Goal: Information Seeking & Learning: Understand process/instructions

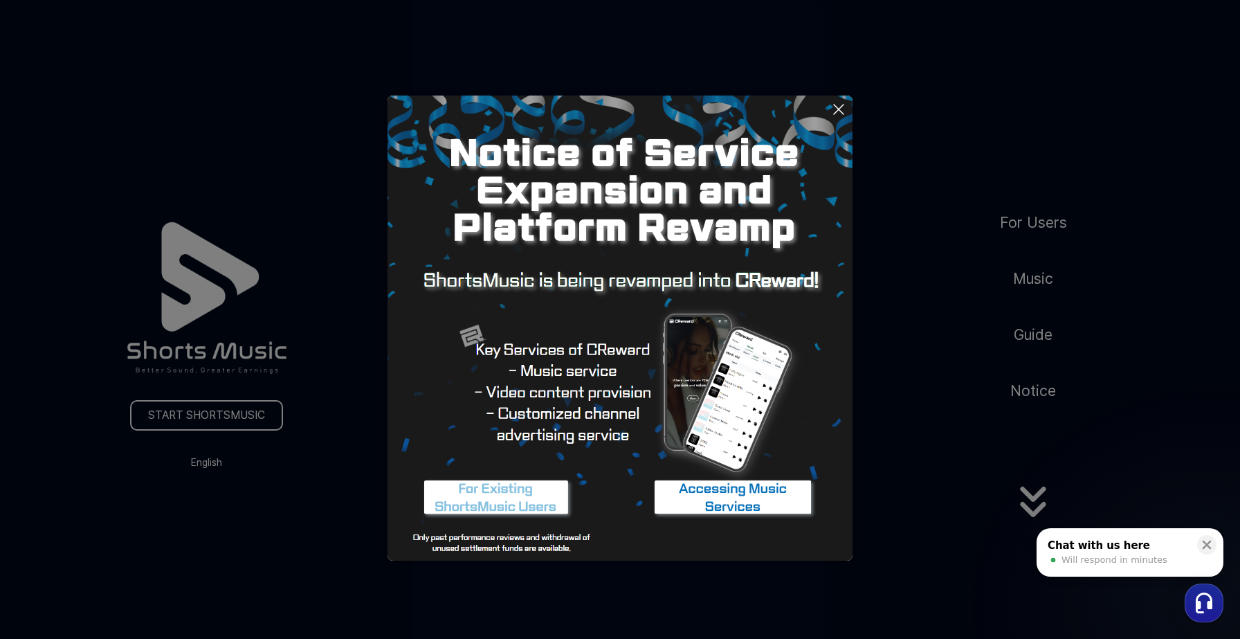
click at [867, 434] on button at bounding box center [620, 319] width 1240 height 639
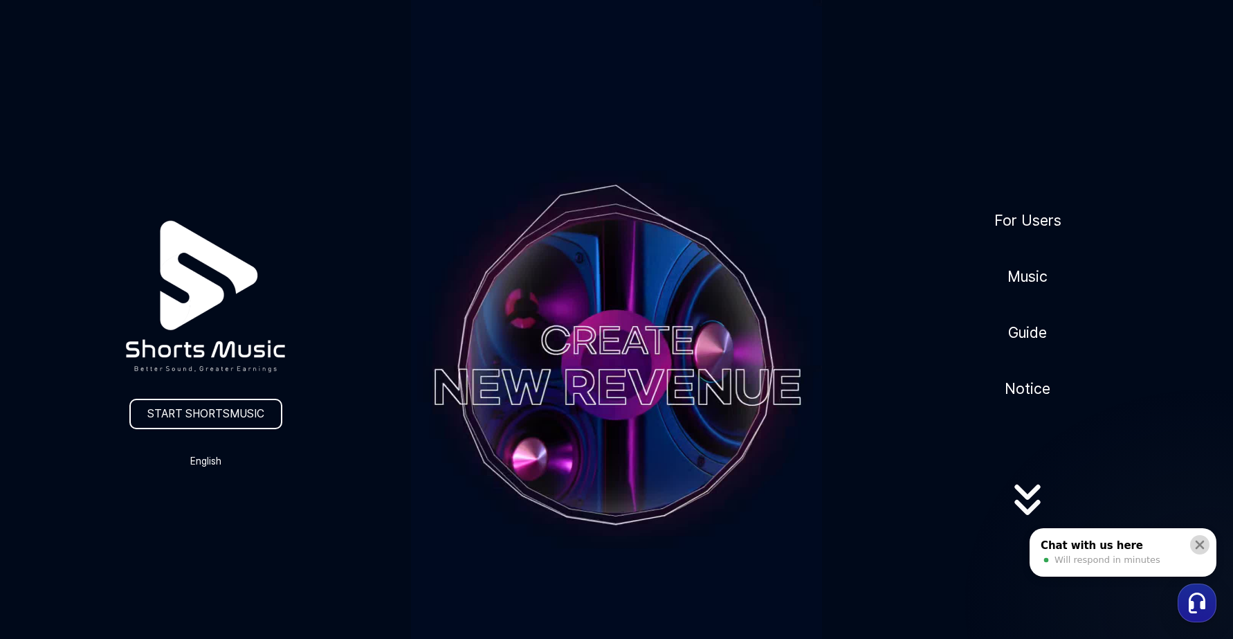
click at [1194, 543] on icon at bounding box center [1200, 545] width 14 height 14
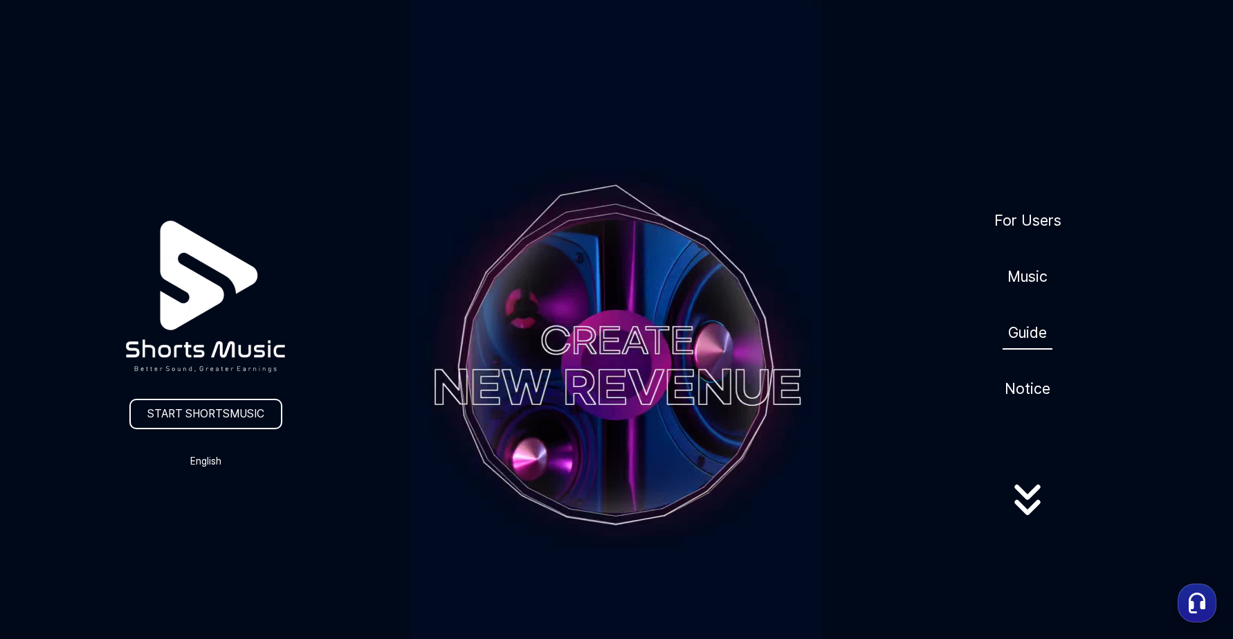
click at [1013, 338] on link "Guide" at bounding box center [1027, 332] width 50 height 34
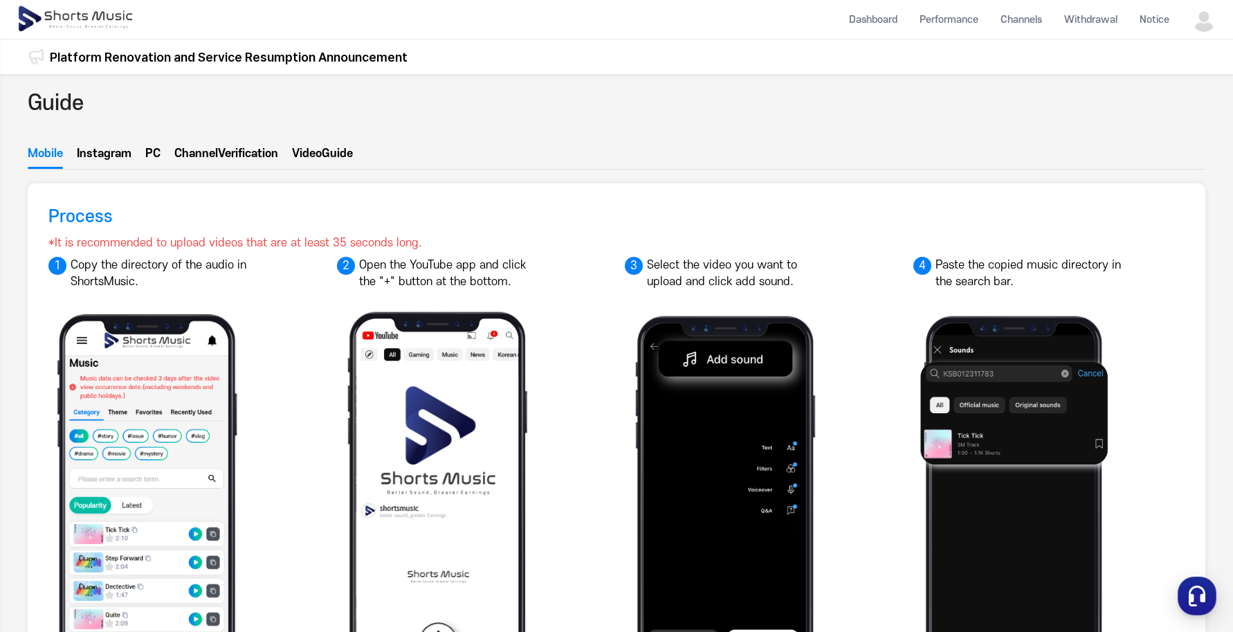
click at [115, 153] on button "Instagram" at bounding box center [104, 157] width 55 height 24
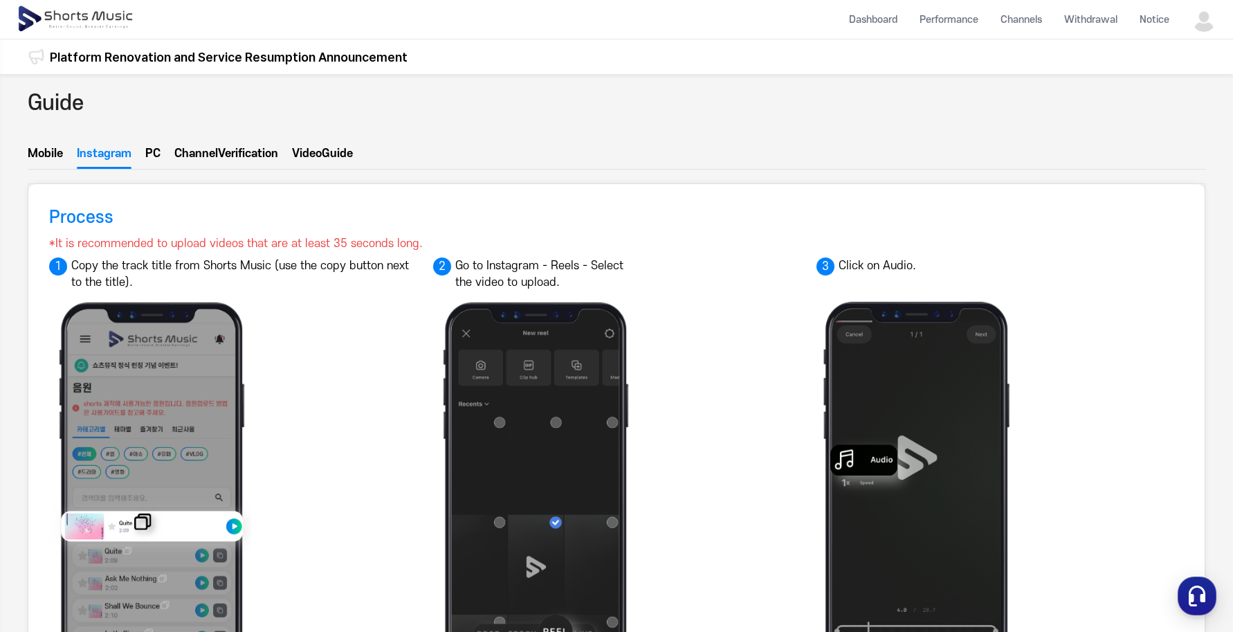
click at [151, 158] on button "PC" at bounding box center [152, 157] width 15 height 24
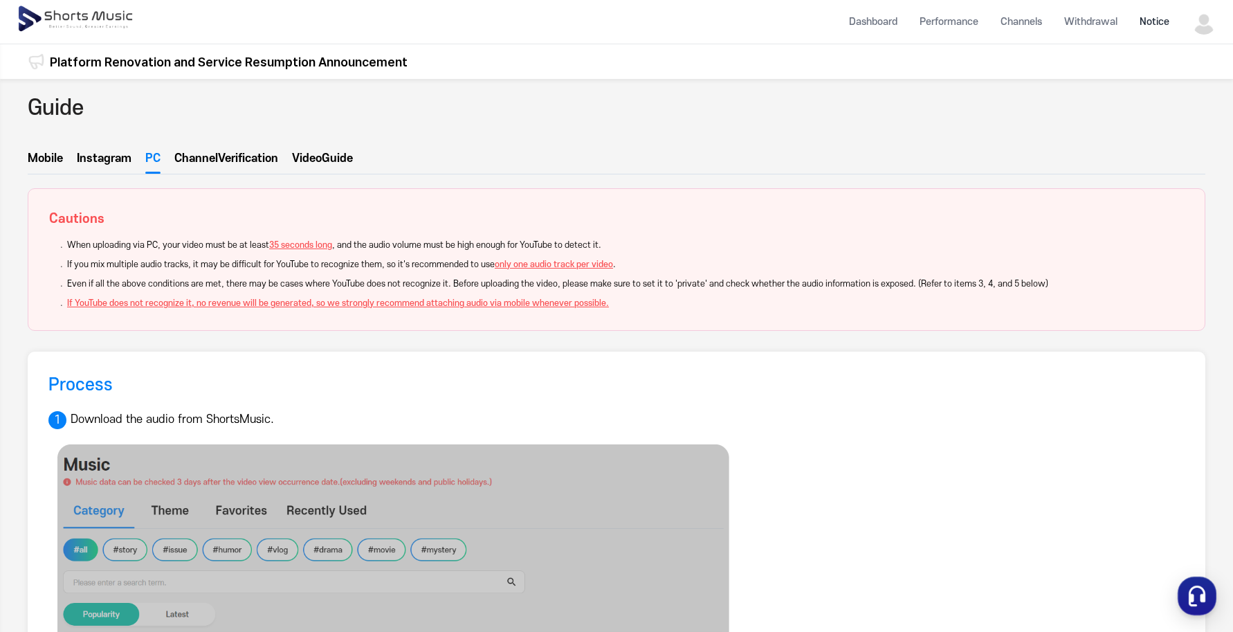
click at [1159, 24] on li "Notice" at bounding box center [1154, 21] width 52 height 37
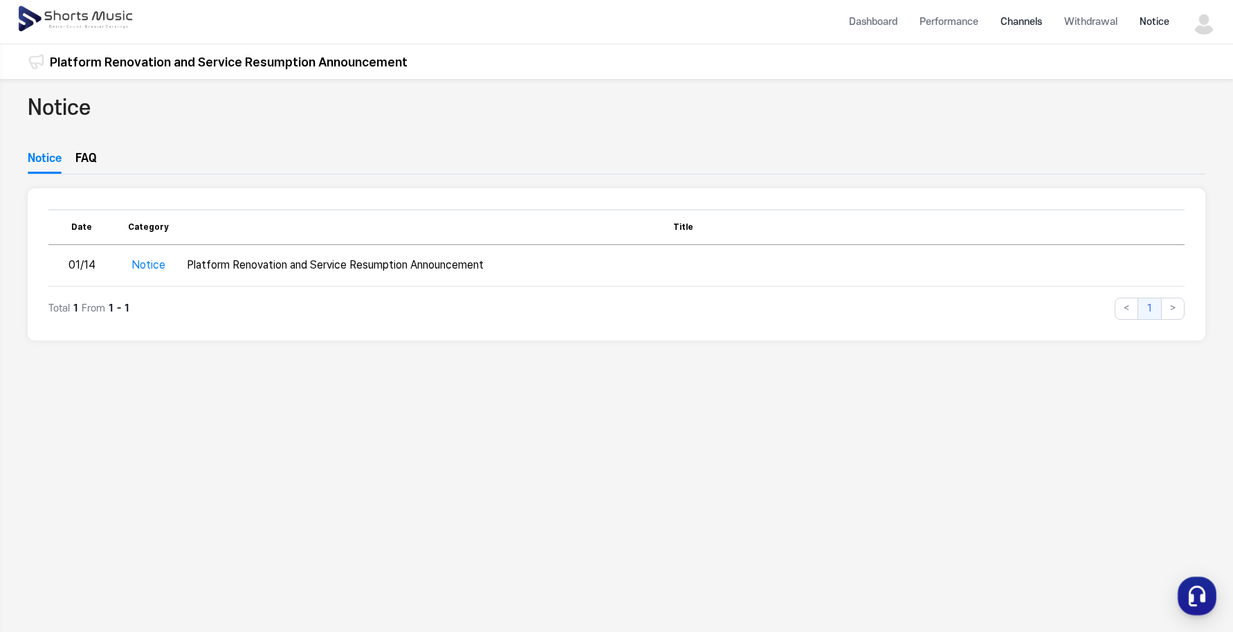
click at [1004, 27] on li "Channels" at bounding box center [1021, 21] width 64 height 37
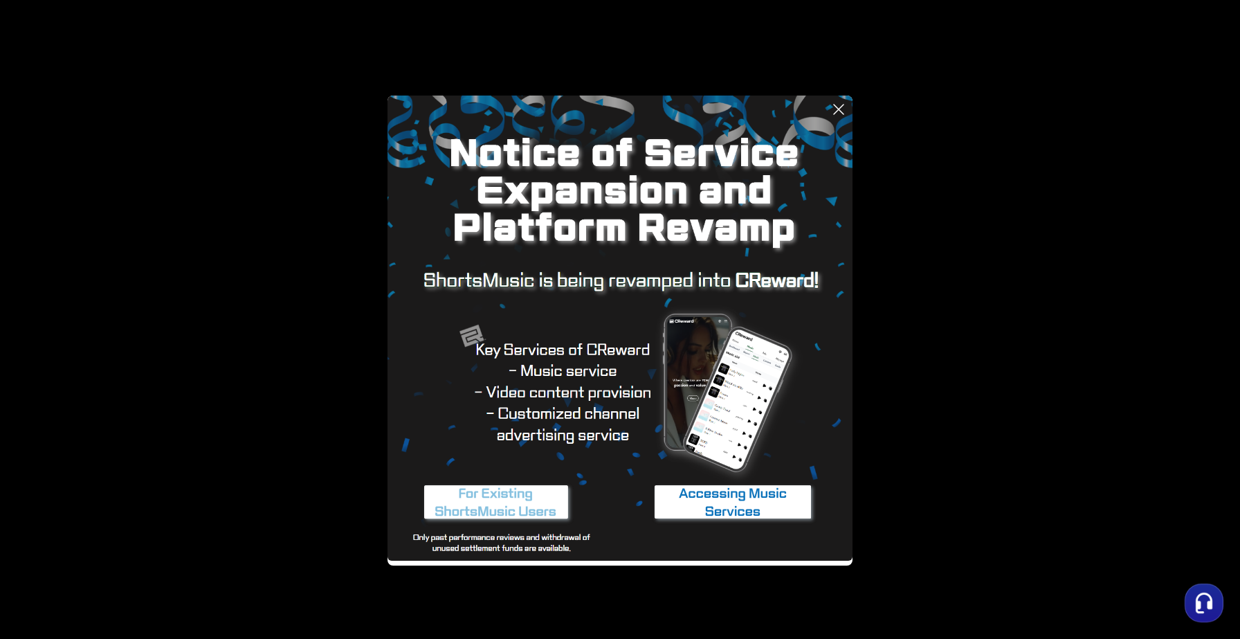
click at [344, 405] on button at bounding box center [620, 319] width 1240 height 639
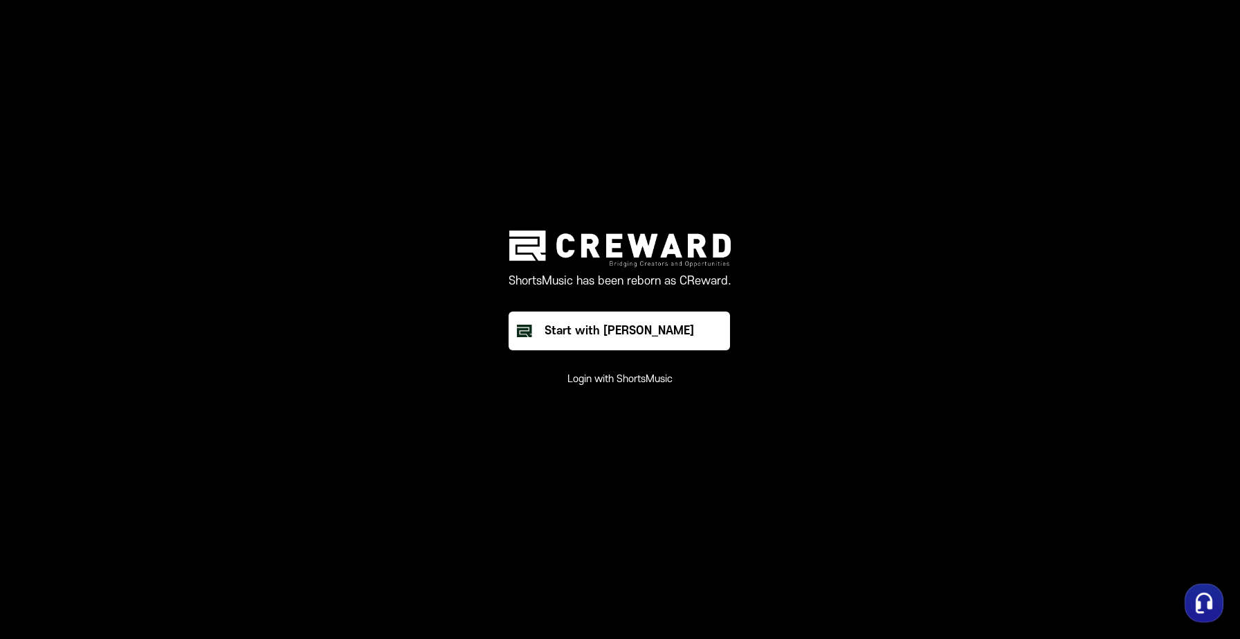
click at [527, 411] on main "ShortsMusic has been reborn as CReward. Start with Creward Login with ShortsMus…" at bounding box center [620, 319] width 1240 height 639
